Goal: Navigation & Orientation: Find specific page/section

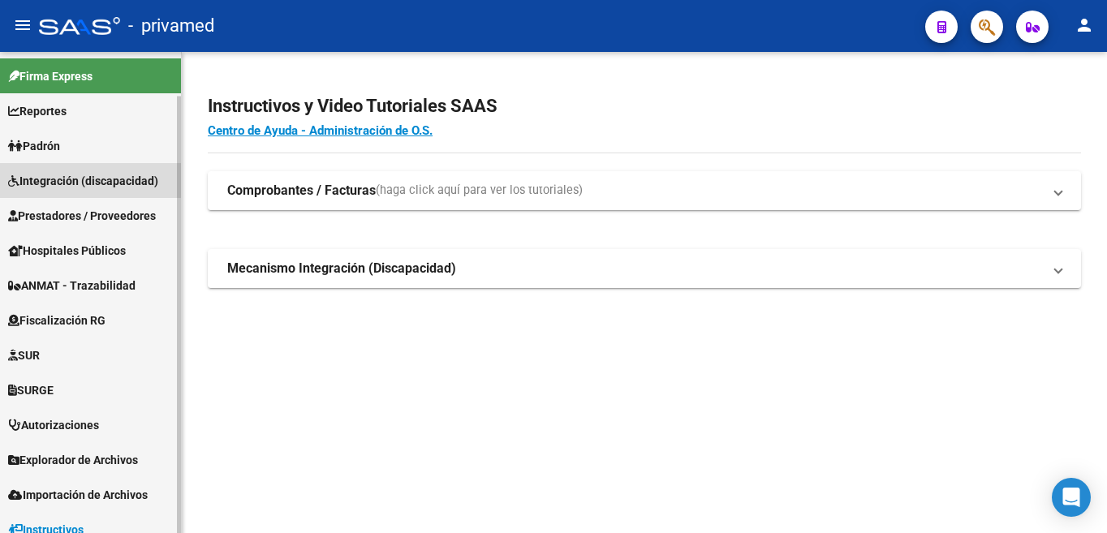
click at [84, 178] on span "Integración (discapacidad)" at bounding box center [83, 181] width 150 height 18
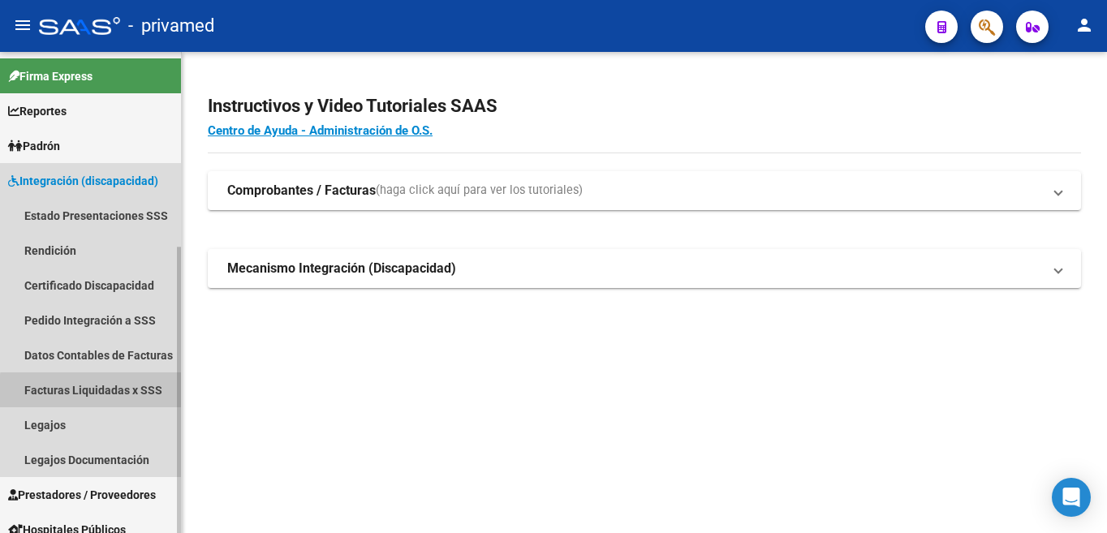
click at [96, 392] on link "Facturas Liquidadas x SSS" at bounding box center [90, 390] width 181 height 35
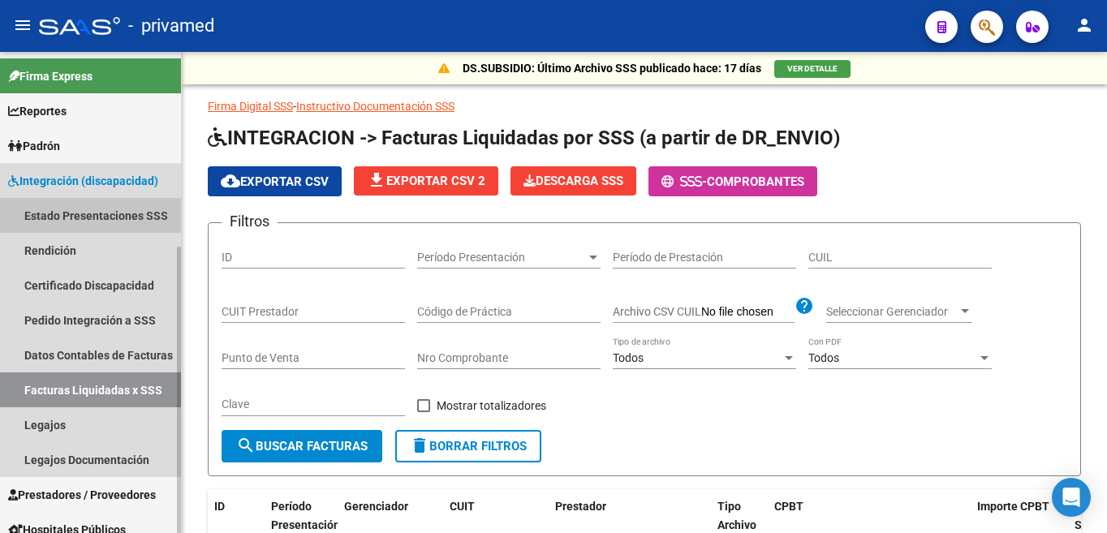
click at [95, 212] on link "Estado Presentaciones SSS" at bounding box center [90, 215] width 181 height 35
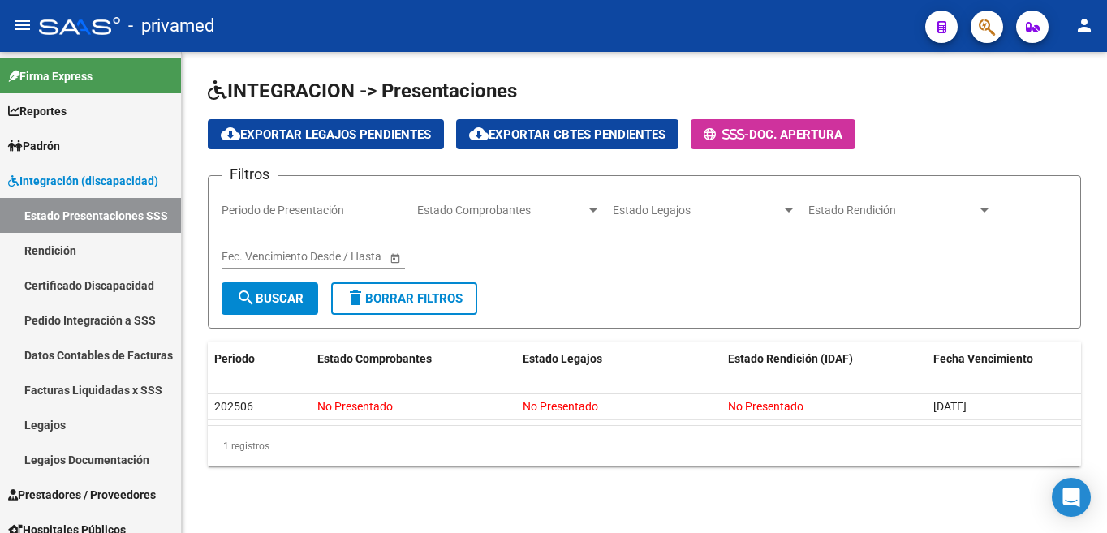
click at [261, 300] on span "search Buscar" at bounding box center [269, 298] width 67 height 15
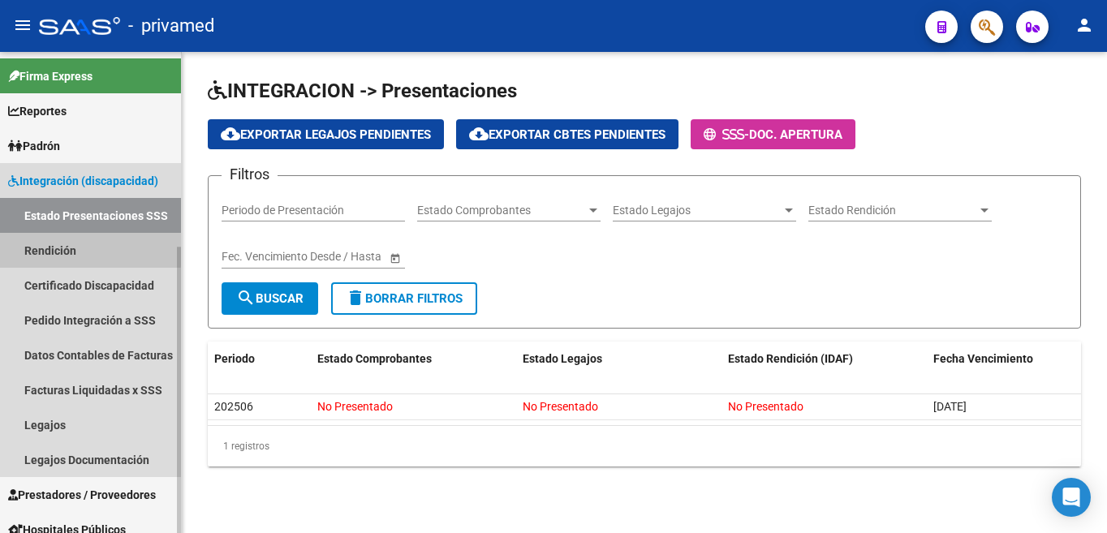
click at [64, 248] on link "Rendición" at bounding box center [90, 250] width 181 height 35
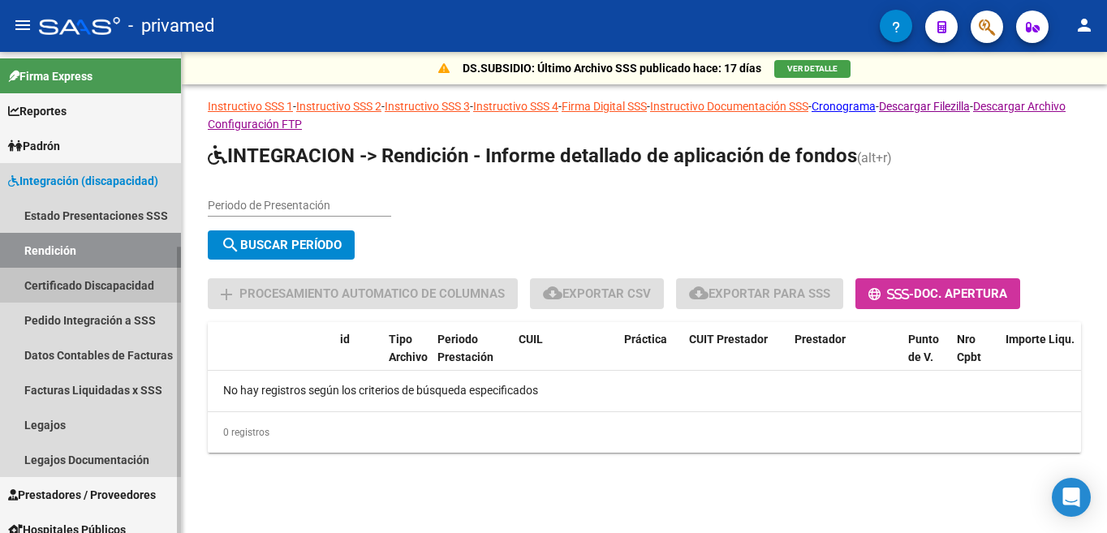
click at [90, 289] on link "Certificado Discapacidad" at bounding box center [90, 285] width 181 height 35
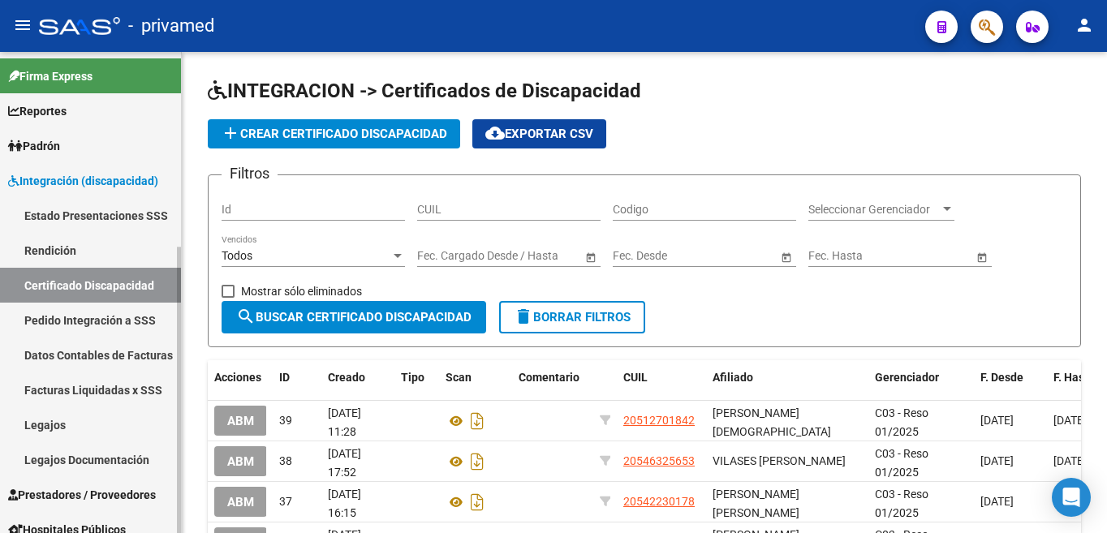
click at [97, 321] on link "Pedido Integración a SSS" at bounding box center [90, 320] width 181 height 35
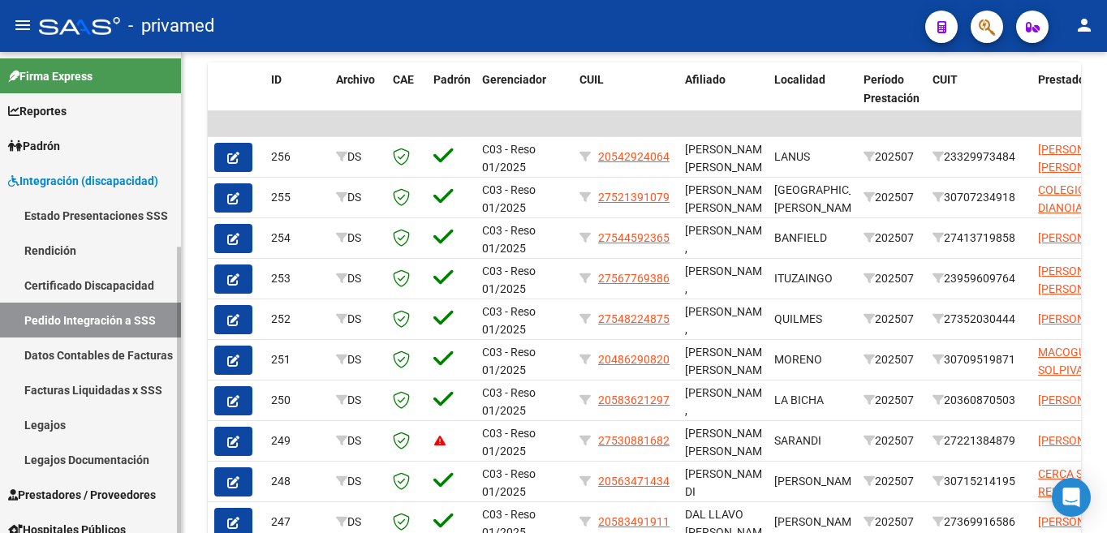
scroll to position [453, 0]
